Goal: Transaction & Acquisition: Purchase product/service

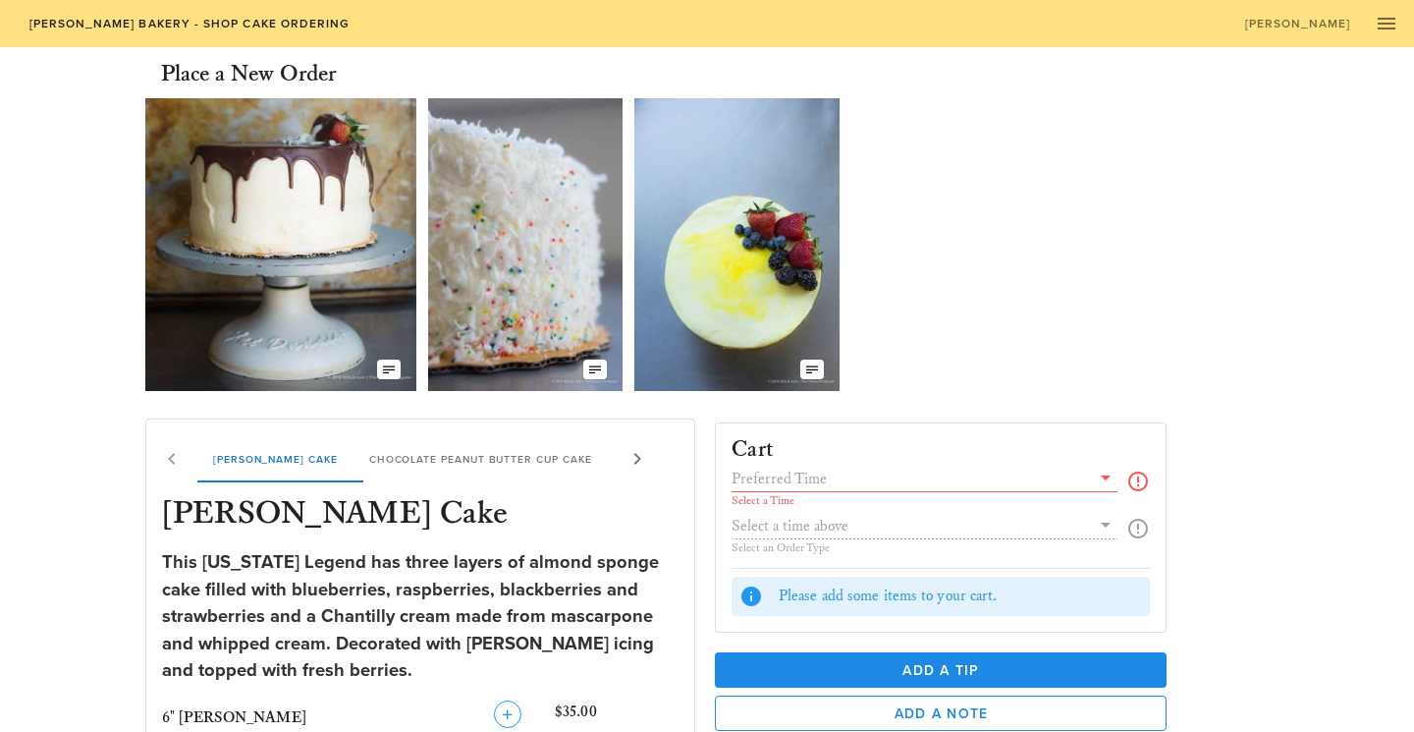
click at [1133, 485] on icon at bounding box center [1138, 481] width 24 height 24
click at [1103, 478] on icon at bounding box center [1106, 477] width 24 height 24
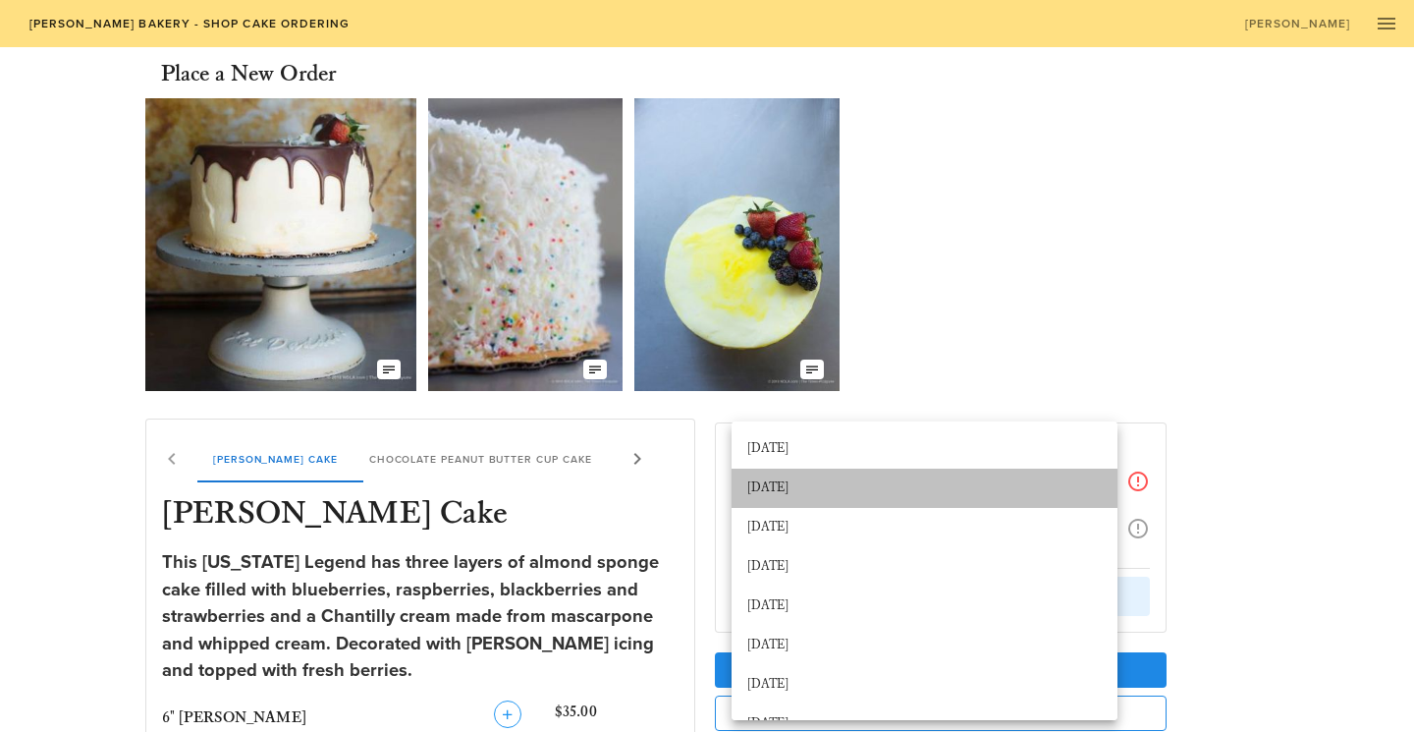
click at [910, 485] on div "[DATE]" at bounding box center [924, 488] width 354 height 16
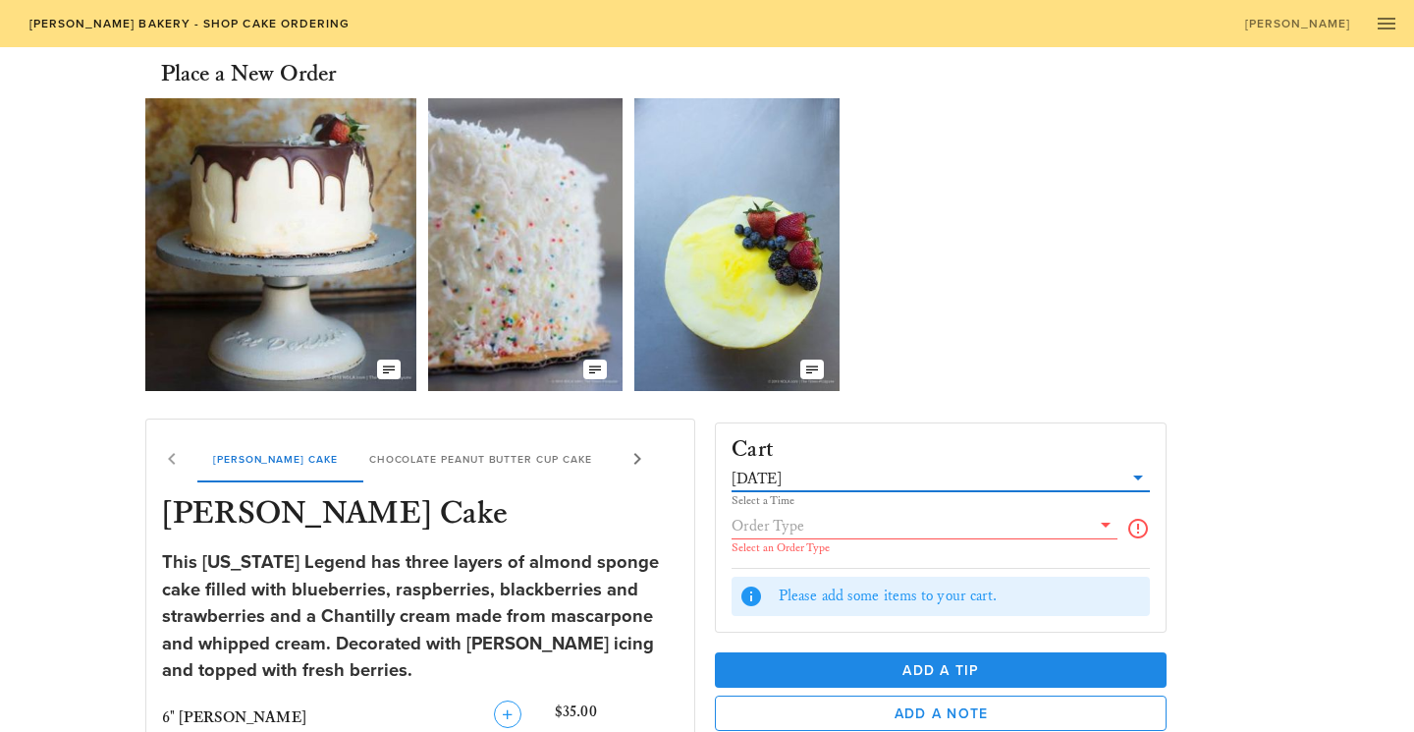
click at [1031, 528] on input "text" at bounding box center [911, 526] width 358 height 26
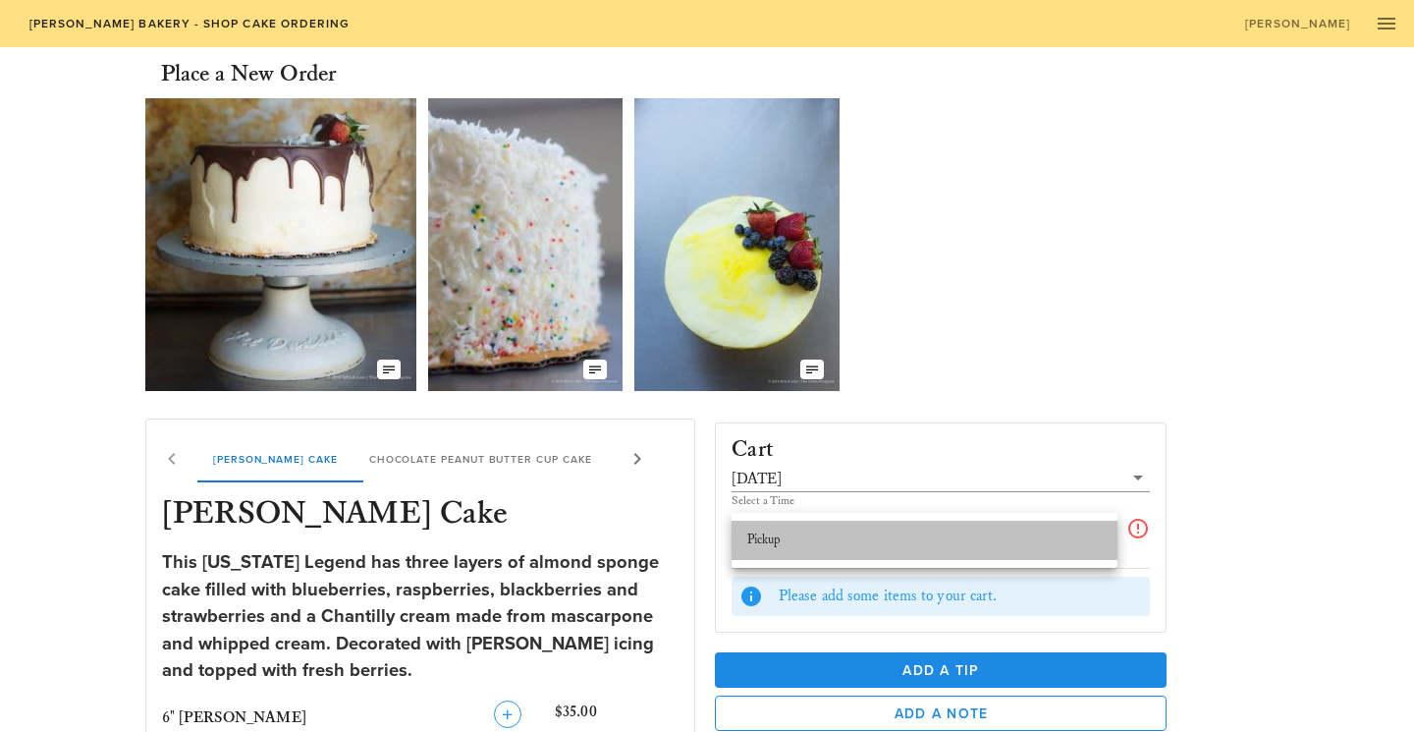
click at [1040, 543] on div "Pickup" at bounding box center [924, 540] width 354 height 16
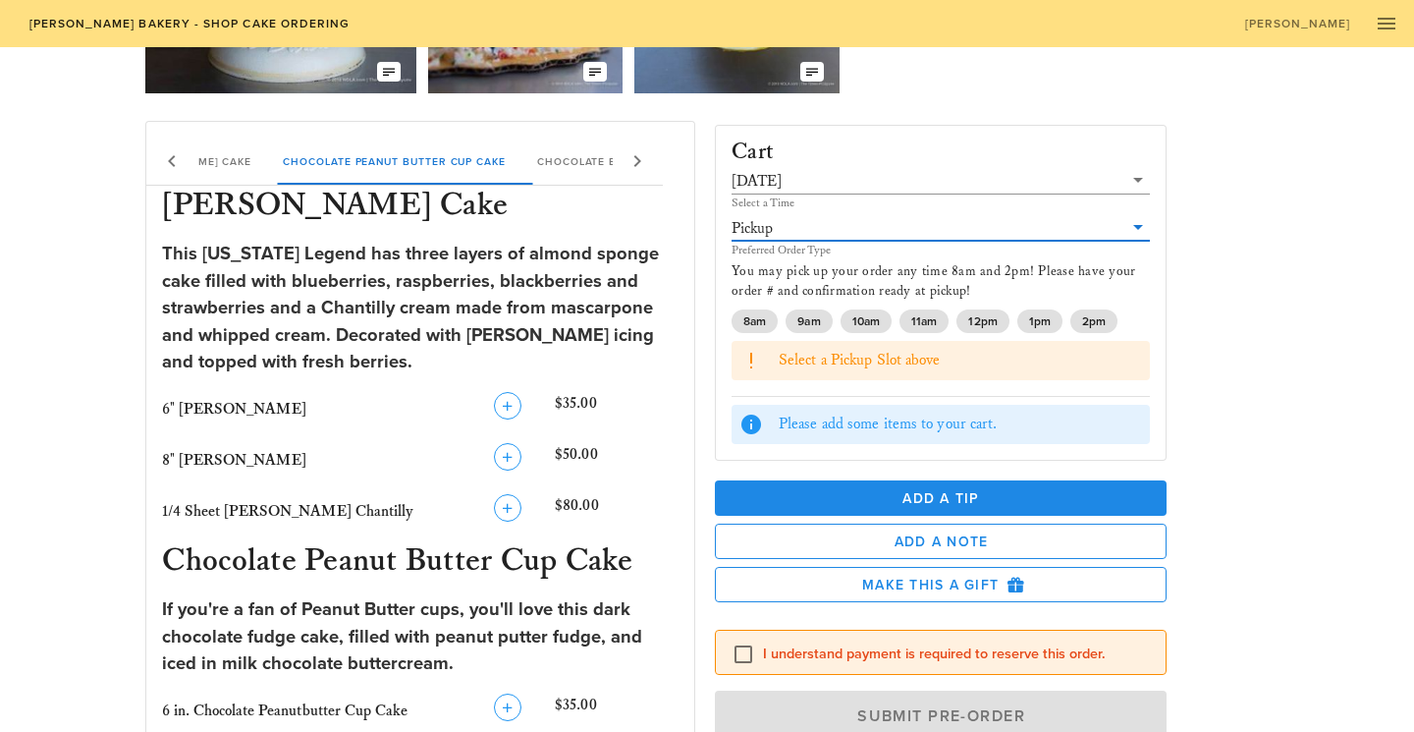
scroll to position [300, 0]
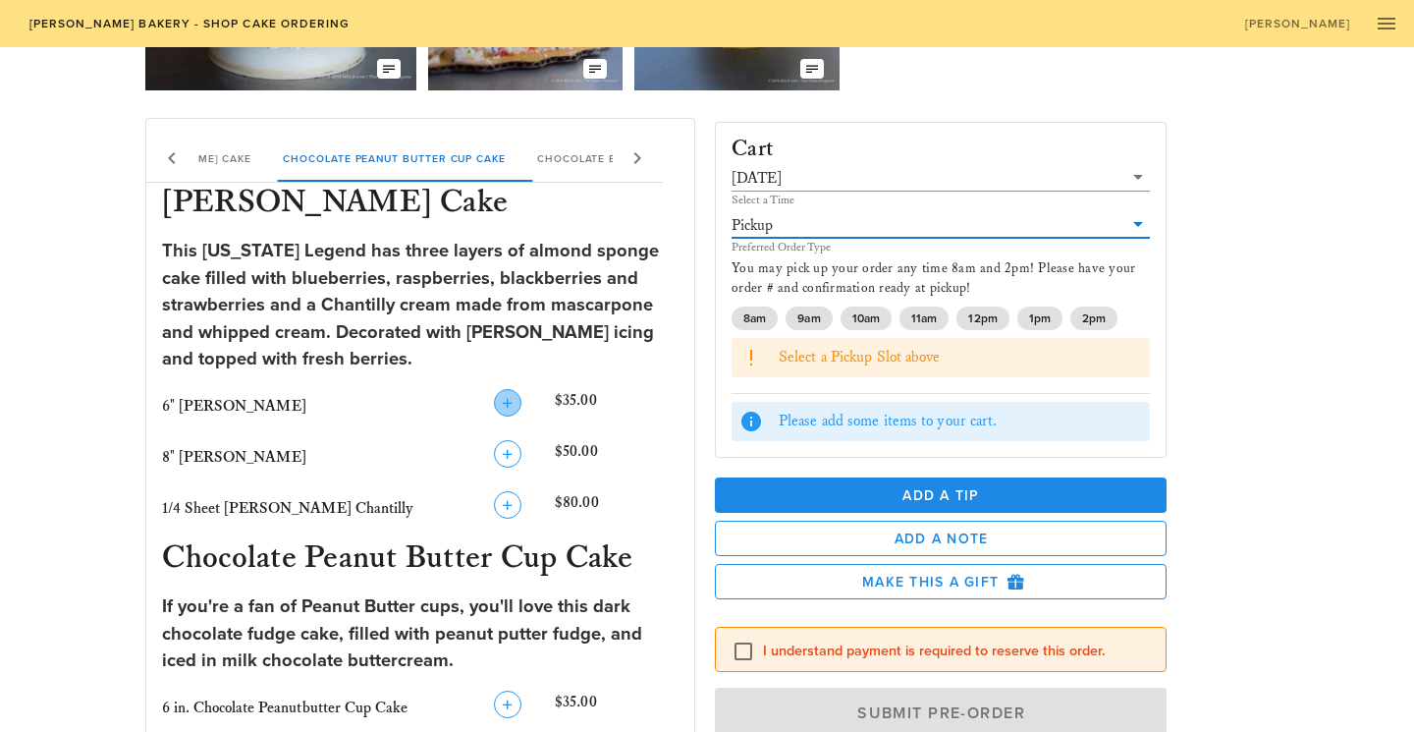
click at [511, 404] on icon "button" at bounding box center [508, 403] width 24 height 24
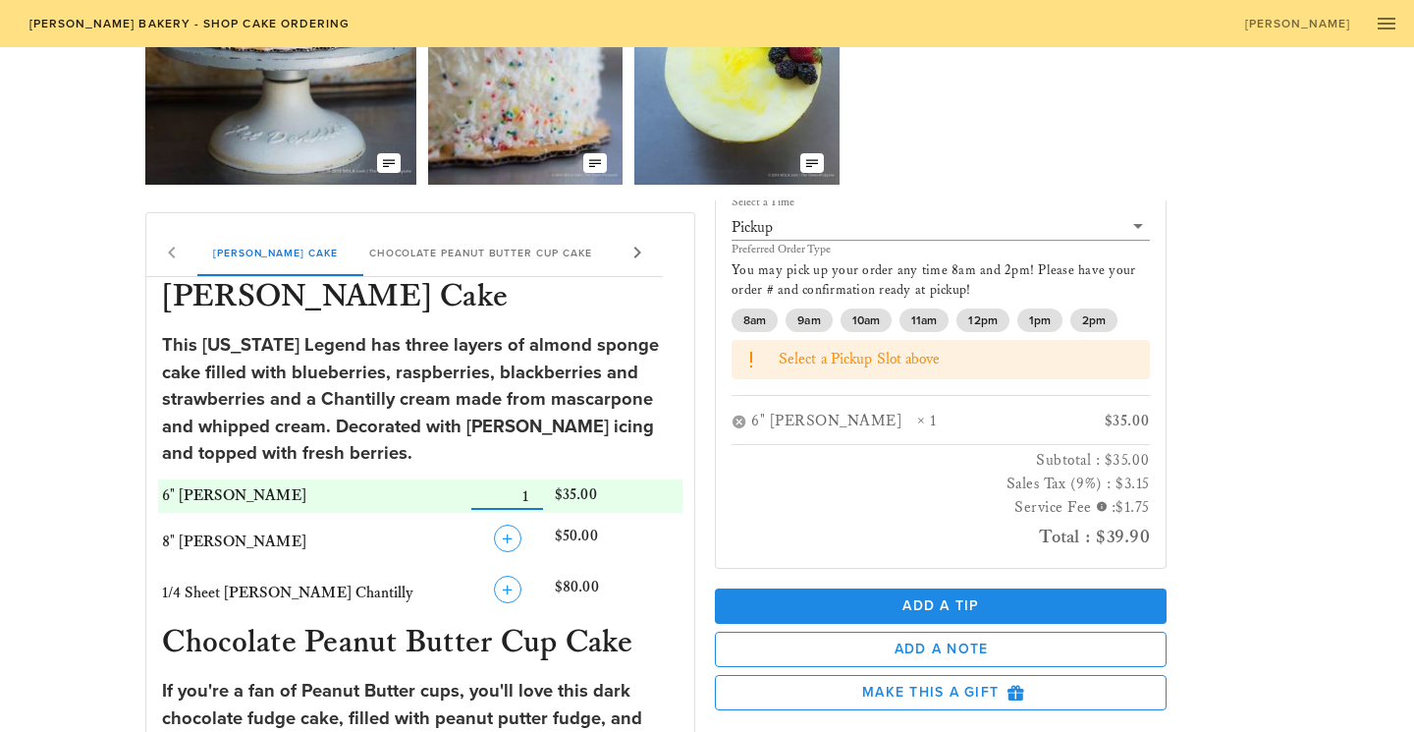
scroll to position [204, 0]
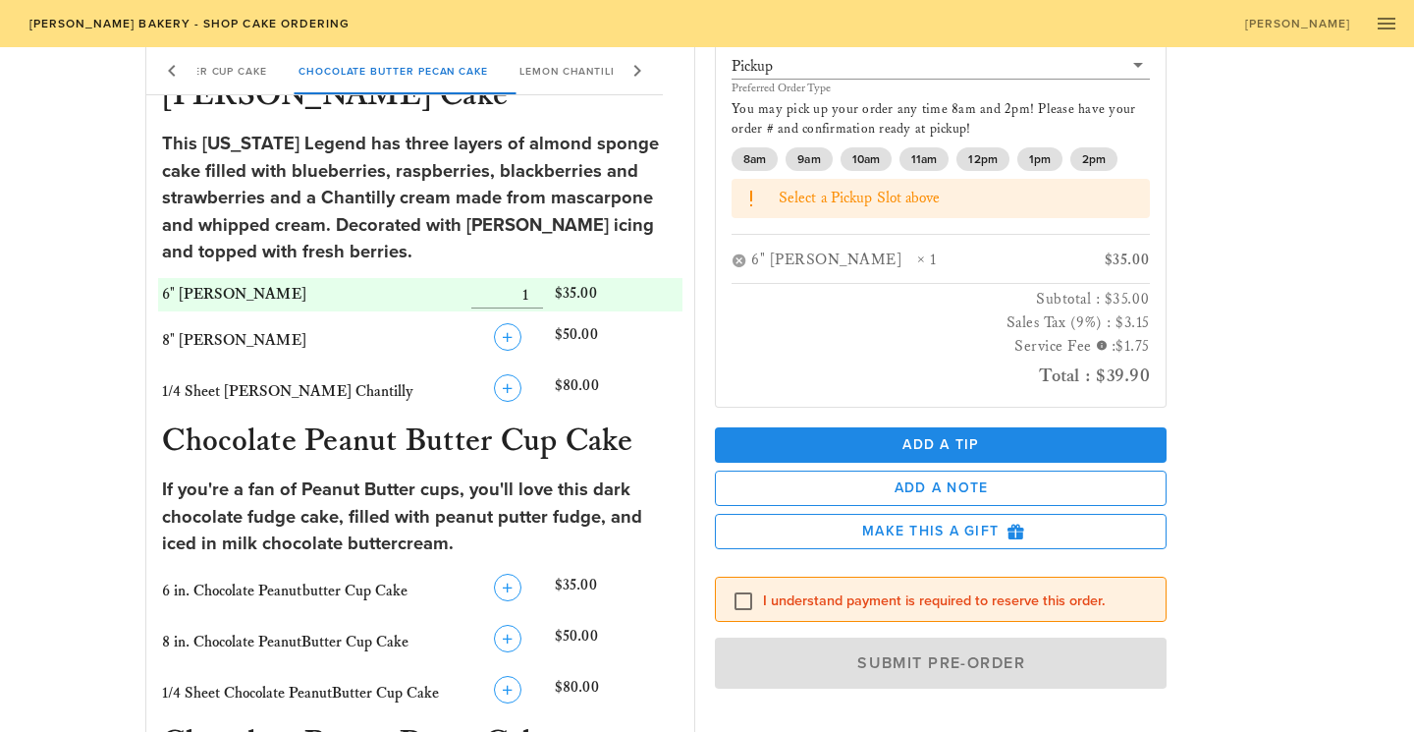
scroll to position [402, 0]
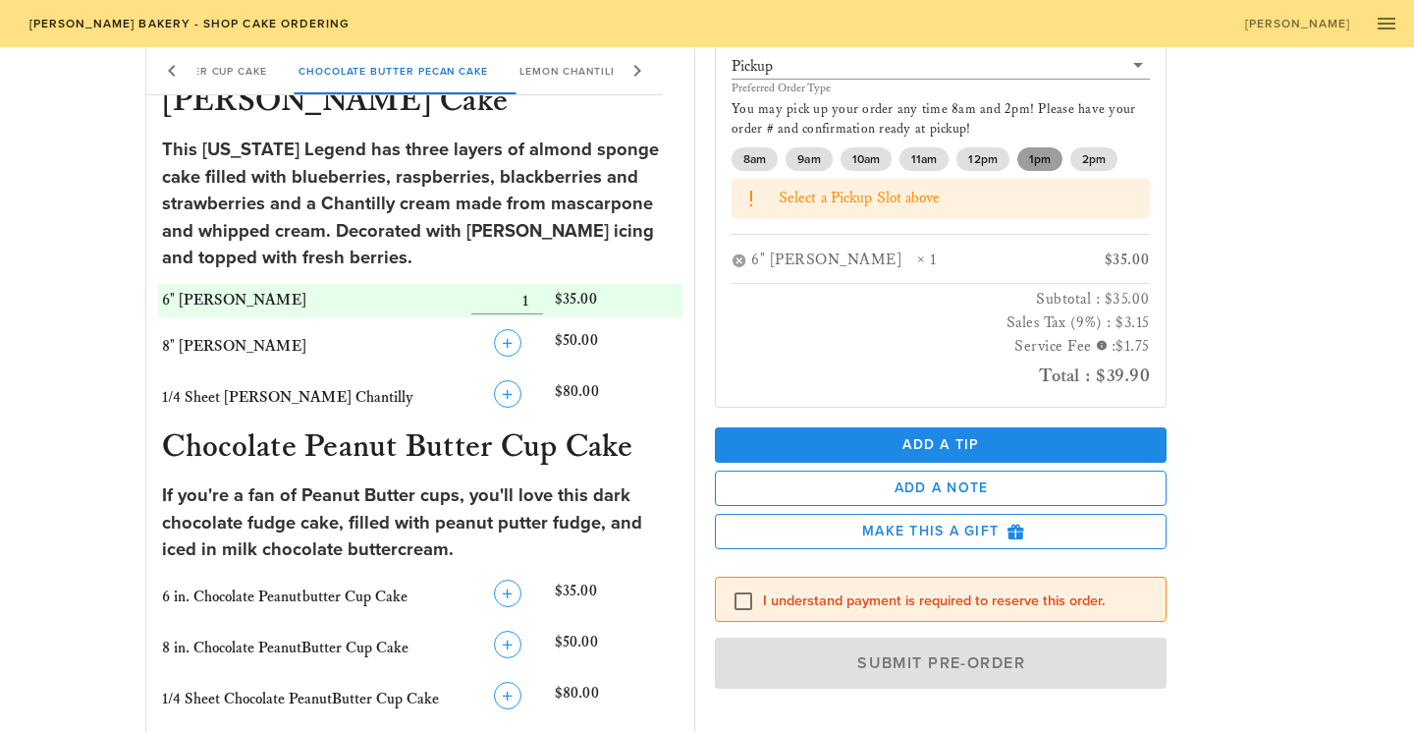
click at [1050, 152] on span "1pm" at bounding box center [1040, 159] width 22 height 24
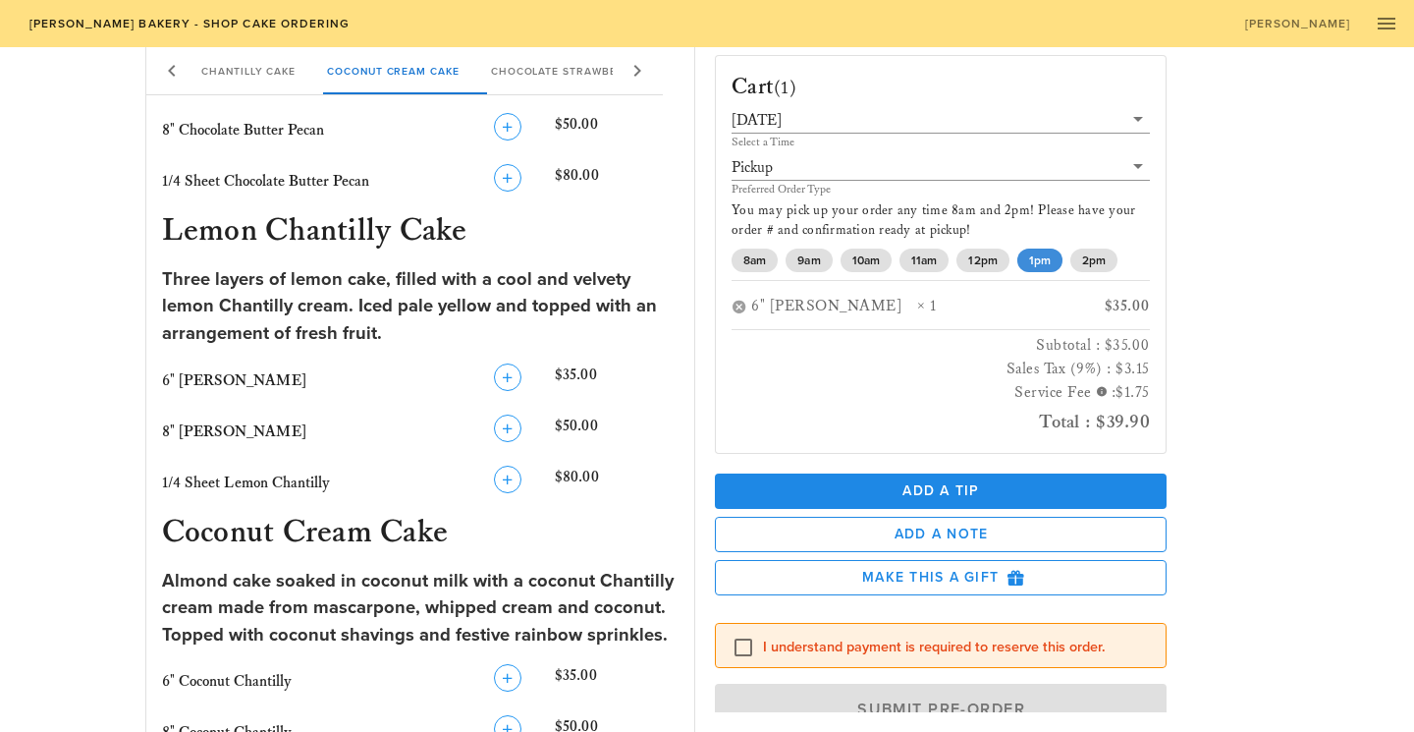
scroll to position [1219, 0]
click at [745, 645] on div at bounding box center [743, 646] width 33 height 33
checkbox input "true"
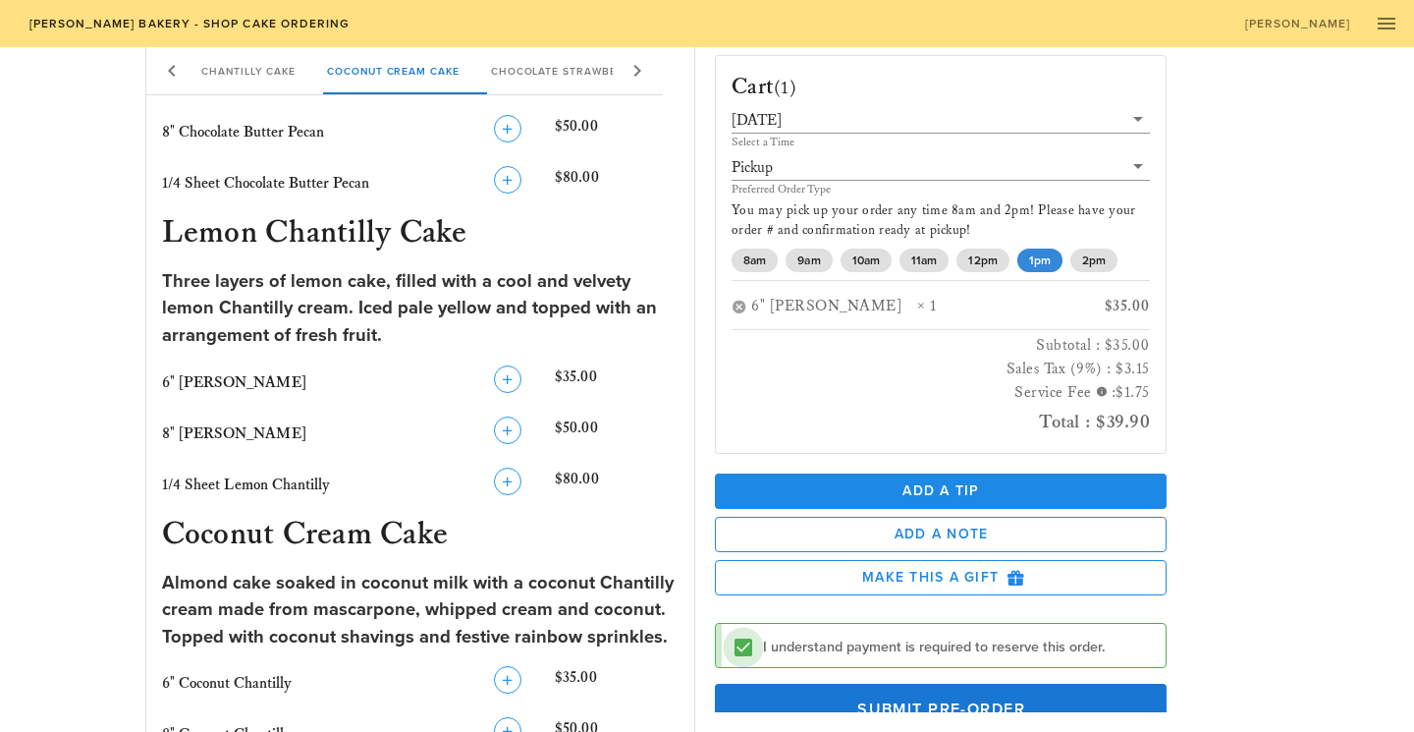
scroll to position [46, 0]
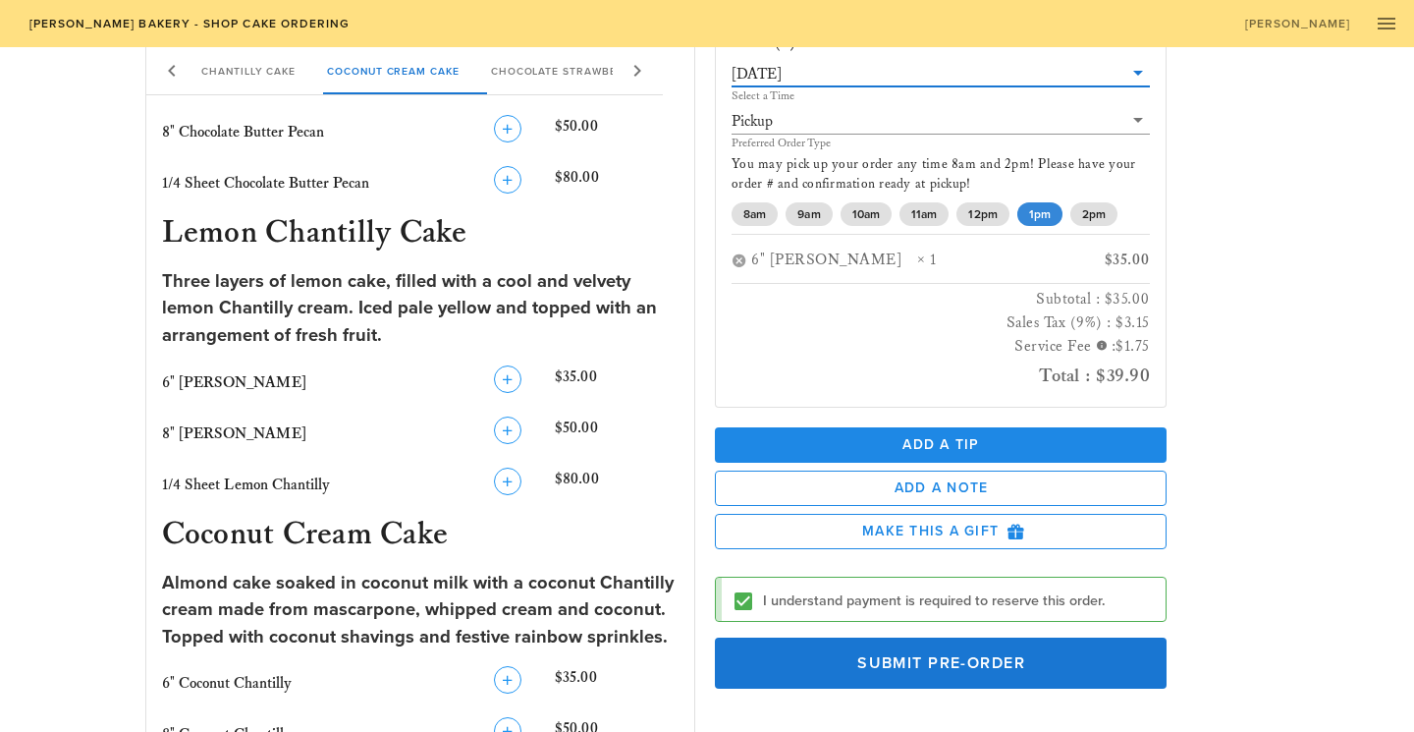
click at [899, 82] on input "text" at bounding box center [954, 74] width 337 height 26
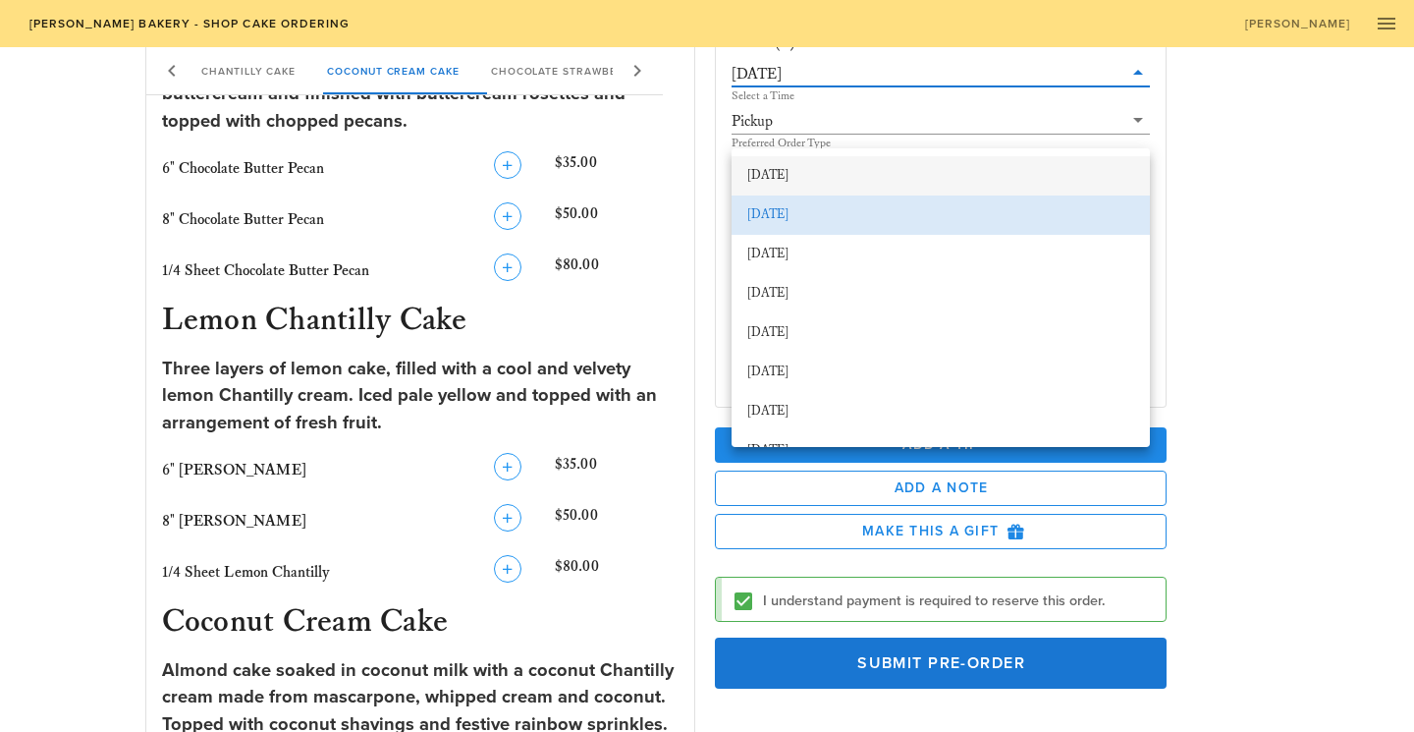
scroll to position [1099, 0]
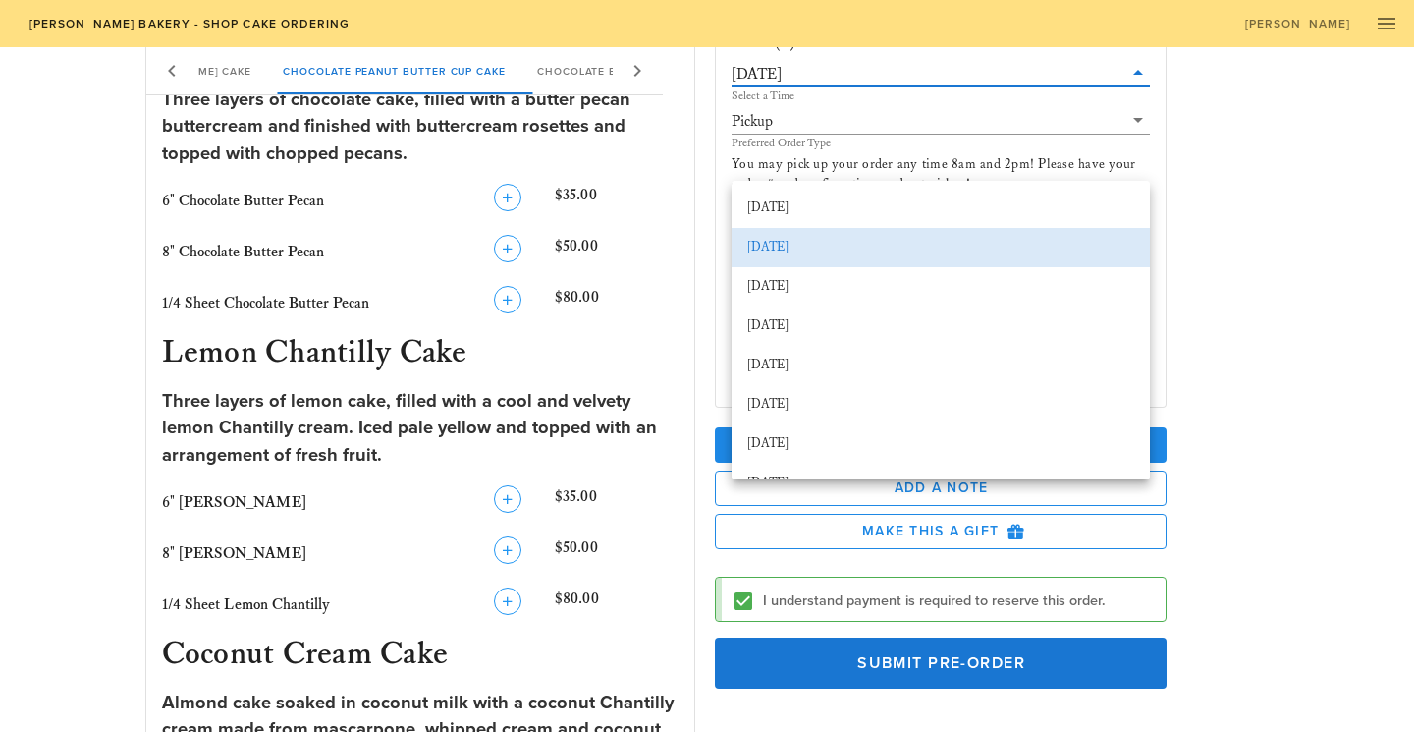
click at [1353, 270] on div "Place a New Order Our Delicious Chocolate Strawberry Chantilly Cake The Coconut…" at bounding box center [707, 133] width 1414 height 2371
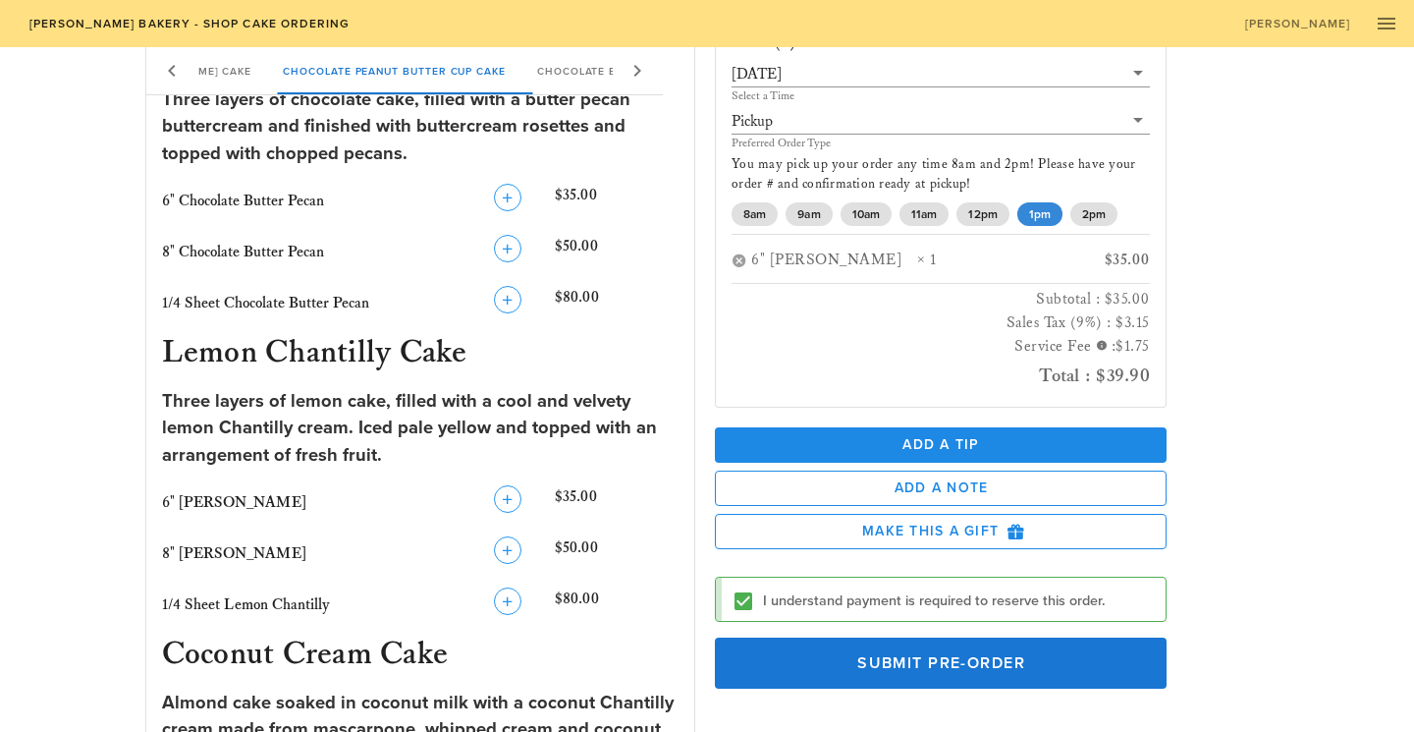
scroll to position [0, 0]
